Goal: Find specific page/section: Find specific page/section

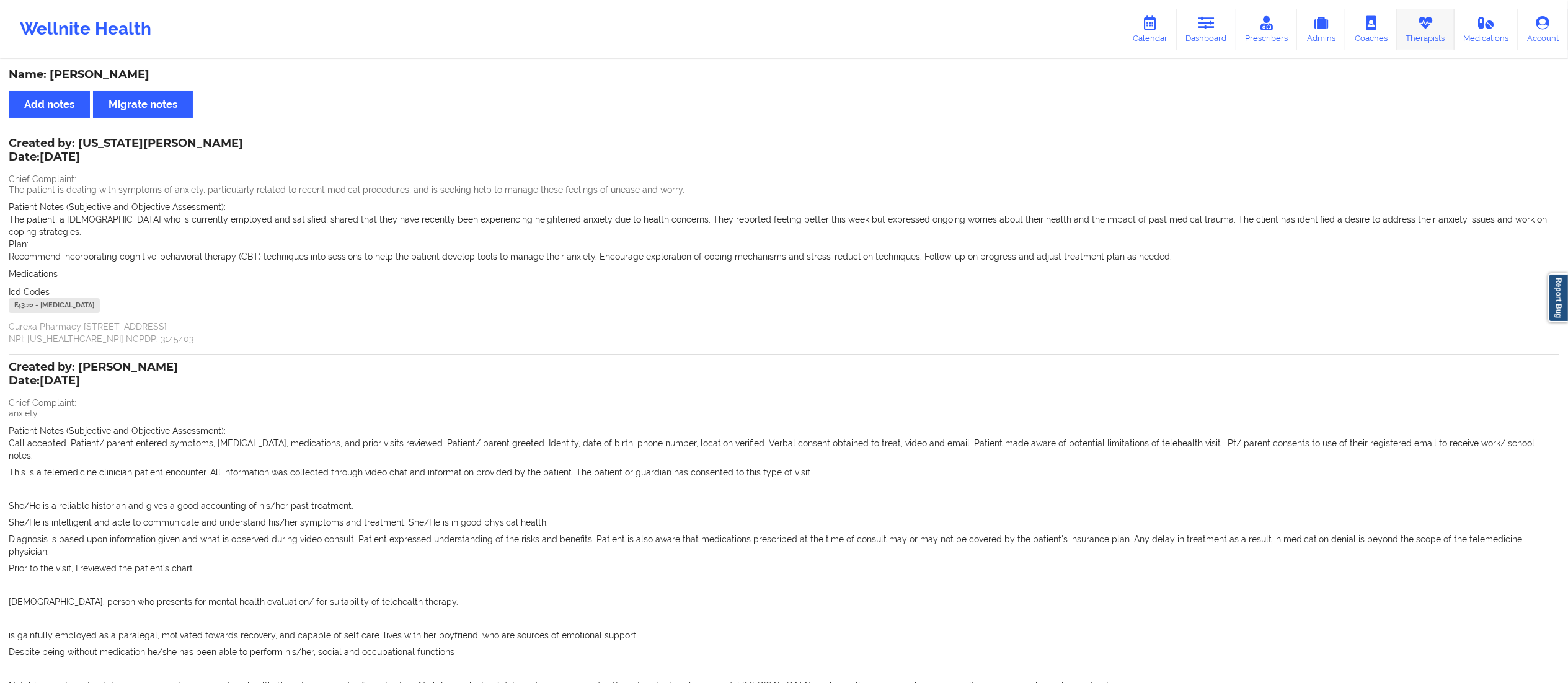
drag, startPoint x: 0, startPoint y: 0, endPoint x: 1441, endPoint y: 26, distance: 1441.2
click at [1441, 26] on link "Therapists" at bounding box center [1426, 29] width 58 height 41
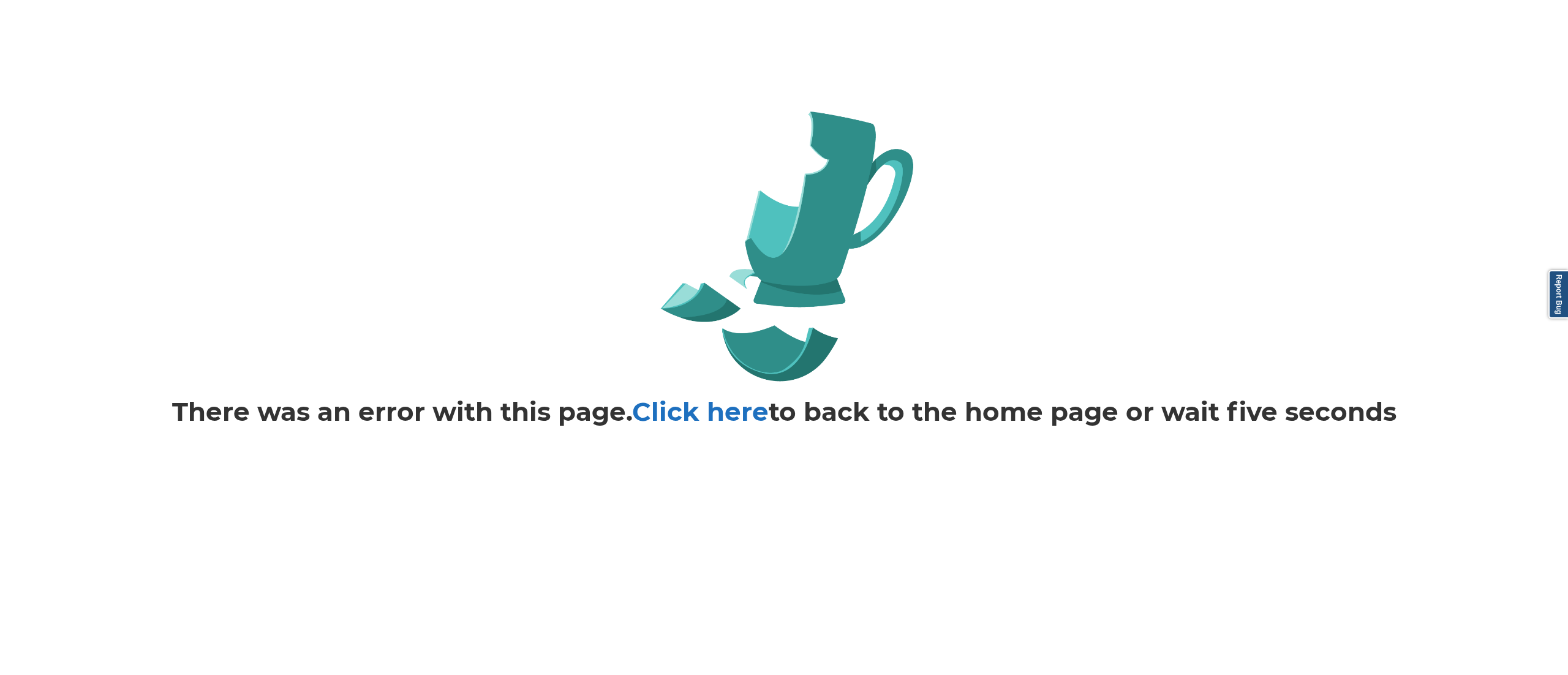
click at [674, 411] on link "Click here" at bounding box center [700, 411] width 137 height 32
